Goal: Information Seeking & Learning: Learn about a topic

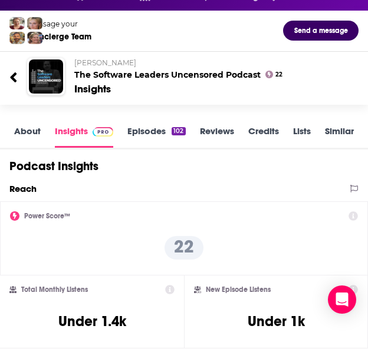
scroll to position [55, 0]
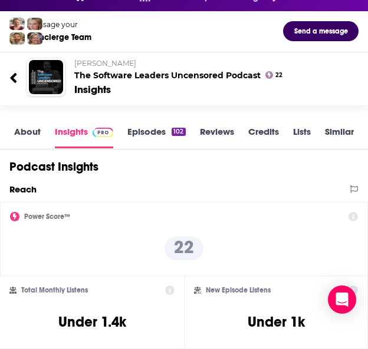
click at [34, 134] on link "About" at bounding box center [27, 137] width 27 height 22
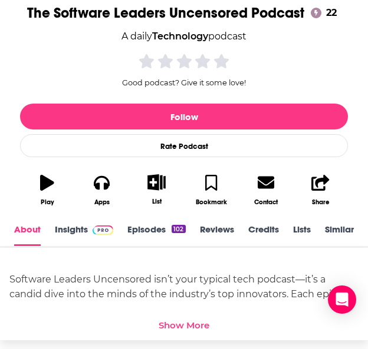
scroll to position [368, 0]
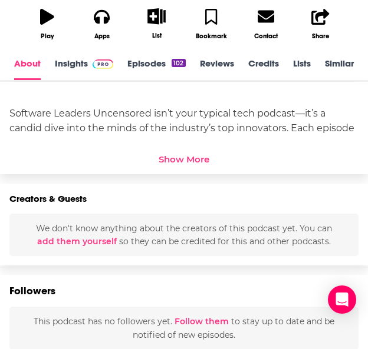
click at [178, 158] on div "Show More" at bounding box center [183, 159] width 51 height 11
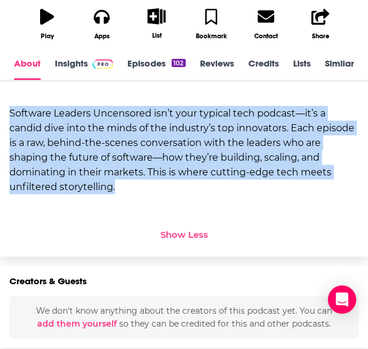
drag, startPoint x: 119, startPoint y: 186, endPoint x: 4, endPoint y: 116, distance: 134.7
click at [4, 116] on div "Software Leaders Uncensored isn’t your typical tech podcast—it’s a candid dive …" at bounding box center [184, 169] width 368 height 175
copy div "Software Leaders Uncensored isn’t your typical tech podcast—it’s a candid dive …"
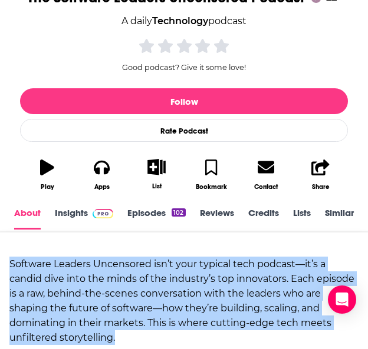
scroll to position [0, 0]
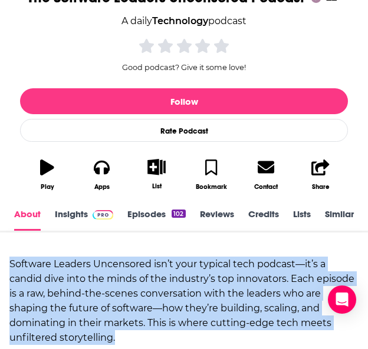
click at [133, 217] on link "Episodes 102" at bounding box center [156, 220] width 58 height 22
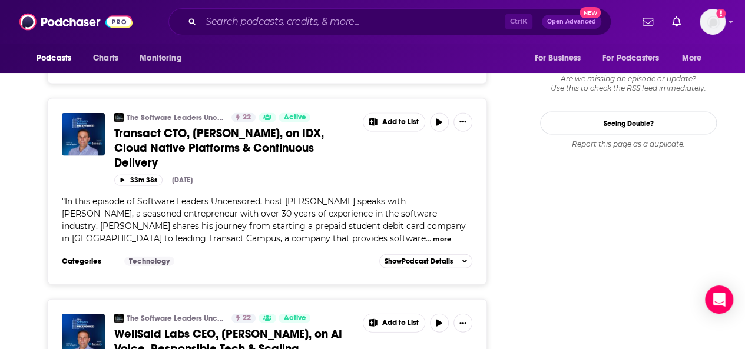
scroll to position [1219, 0]
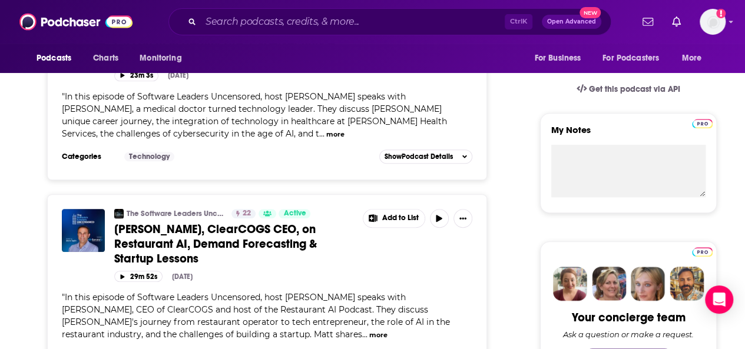
click at [251, 168] on div "The Software Leaders Uncensored Podcast 22 Active [PERSON_NAME], [PERSON_NAME] …" at bounding box center [267, 87] width 440 height 187
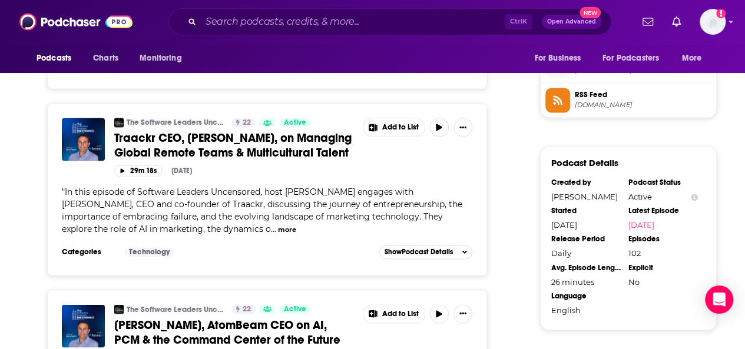
scroll to position [857, 0]
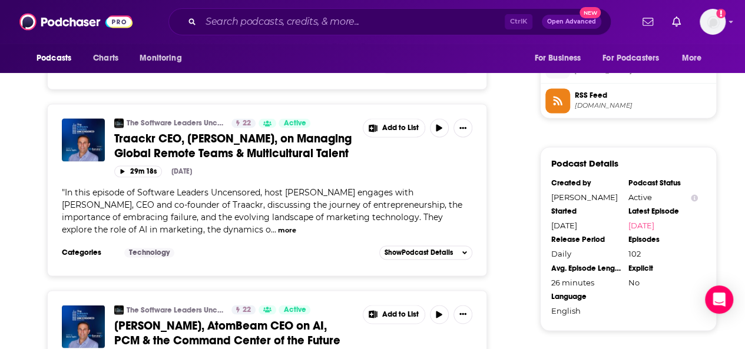
click at [282, 234] on button "more" at bounding box center [287, 231] width 18 height 10
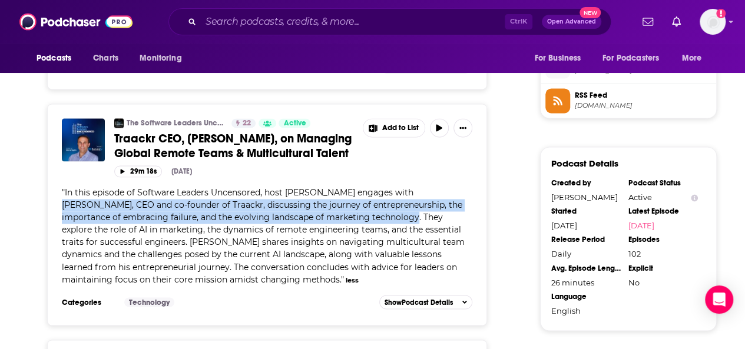
drag, startPoint x: 397, startPoint y: 199, endPoint x: 395, endPoint y: 221, distance: 22.5
click at [395, 221] on span "In this episode of Software Leaders Uncensored, host [PERSON_NAME] engages with…" at bounding box center [263, 235] width 403 height 97
click at [151, 147] on span "Traackr CEO, [PERSON_NAME], on Managing Global Remote Teams & Multicultural Tal…" at bounding box center [232, 145] width 237 height 29
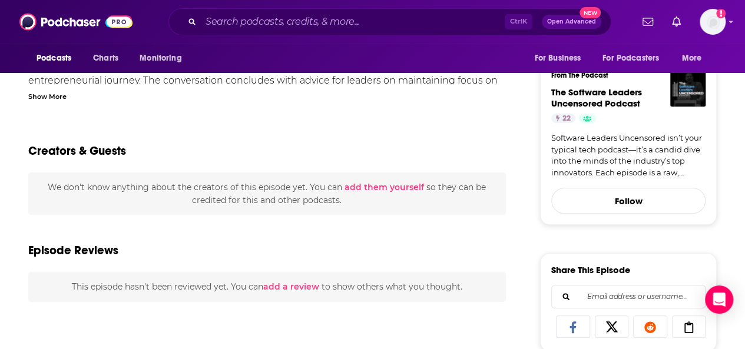
scroll to position [239, 0]
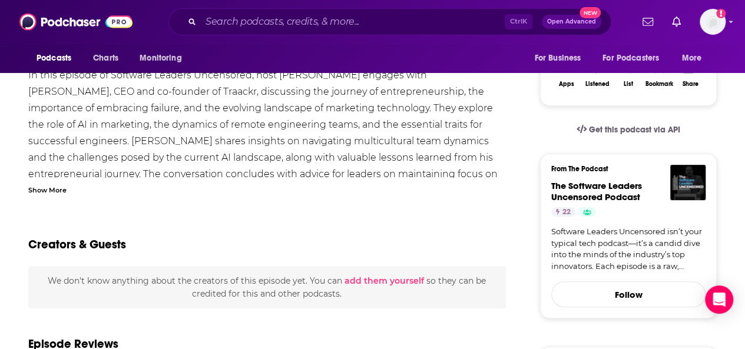
click at [51, 195] on div "Show More" at bounding box center [47, 189] width 38 height 11
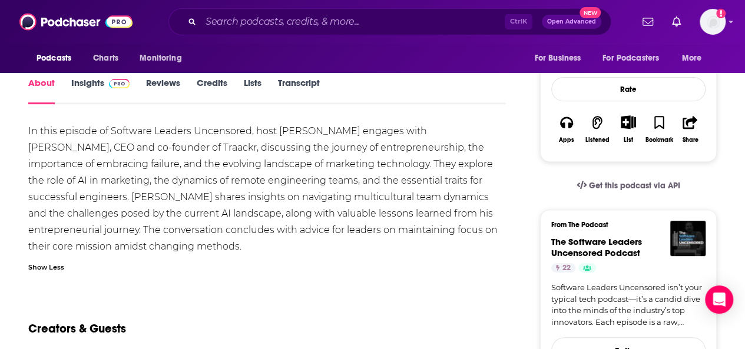
scroll to position [182, 0]
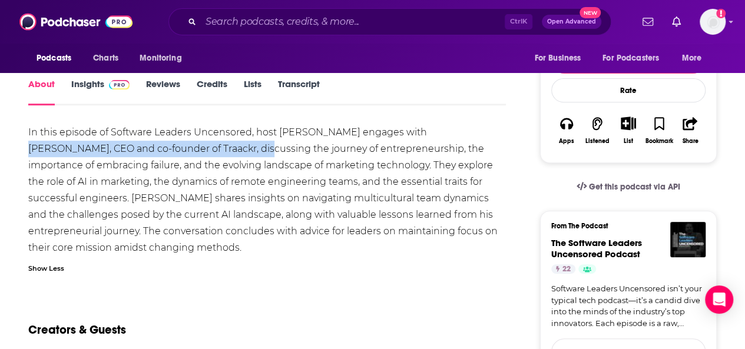
drag, startPoint x: 403, startPoint y: 150, endPoint x: 171, endPoint y: 172, distance: 233.1
click at [171, 172] on div "In this episode of Software Leaders Uncensored, host [PERSON_NAME] engages with…" at bounding box center [267, 190] width 478 height 132
copy div "[PERSON_NAME], CEO and co-founder of Traackr"
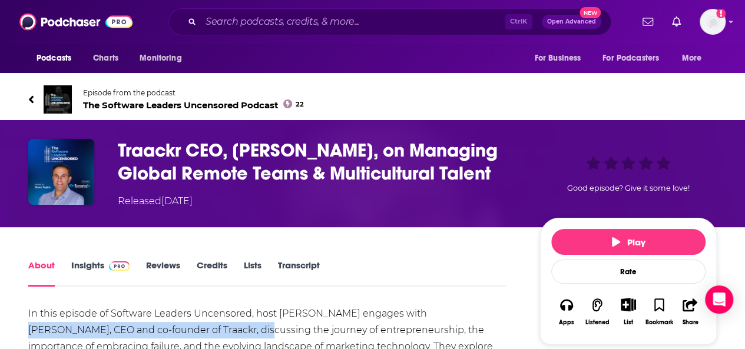
scroll to position [81, 0]
